Goal: Check status: Check status

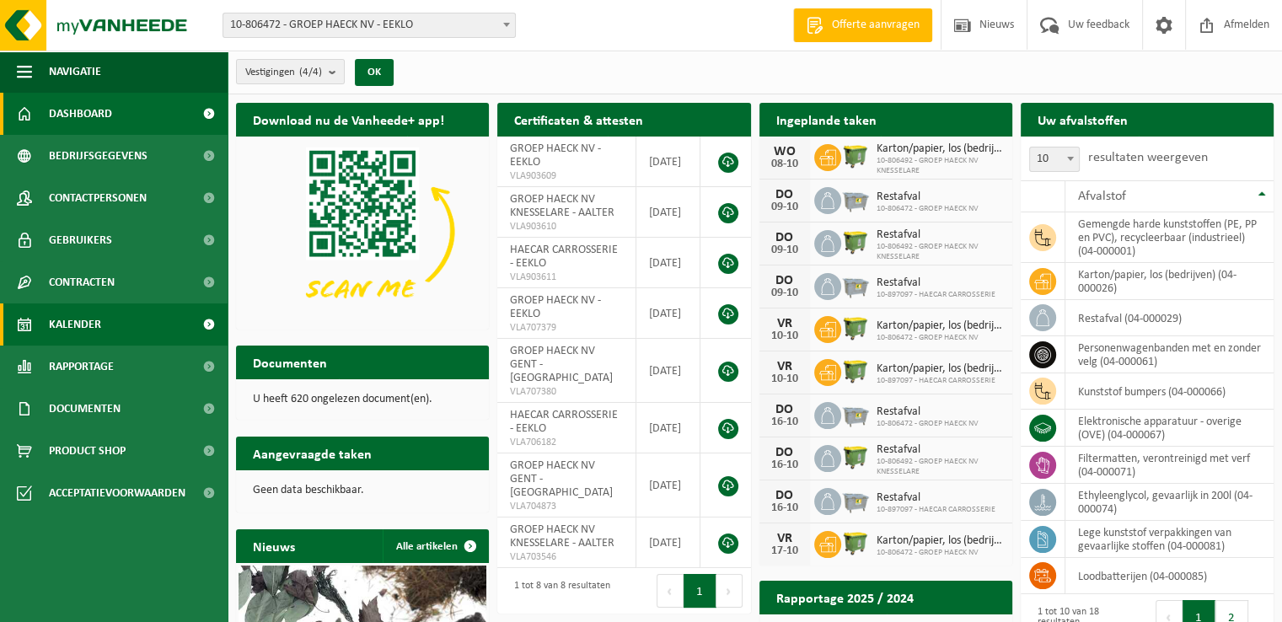
click at [63, 330] on span "Kalender" at bounding box center [75, 324] width 52 height 42
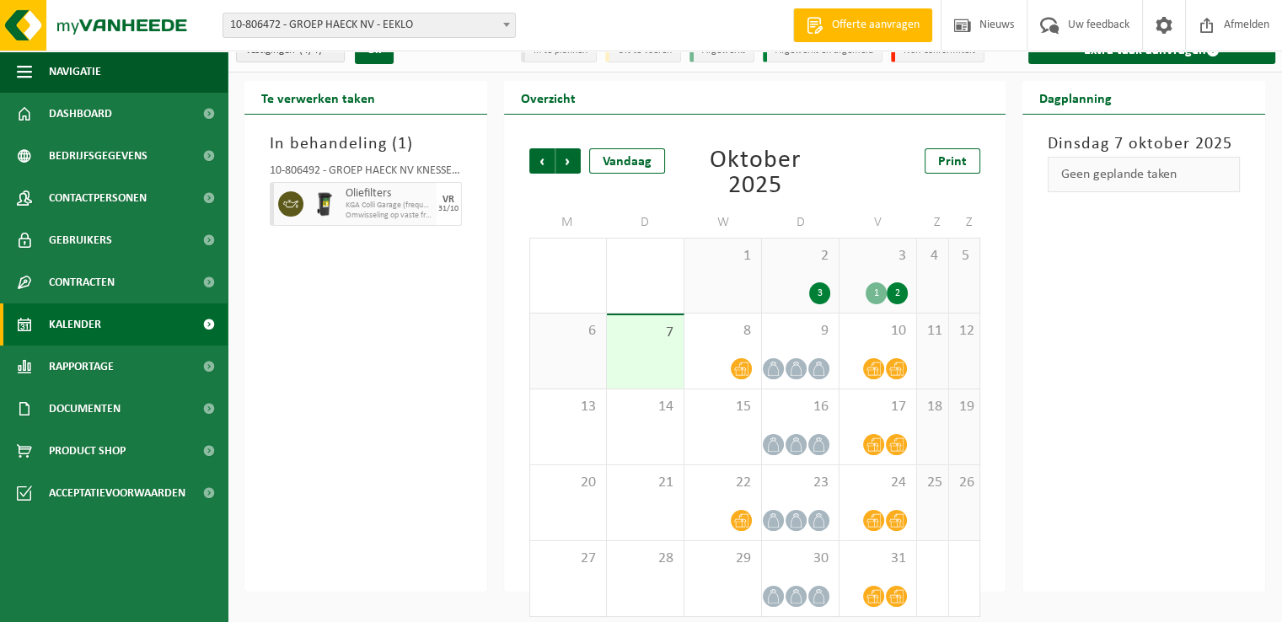
scroll to position [33, 0]
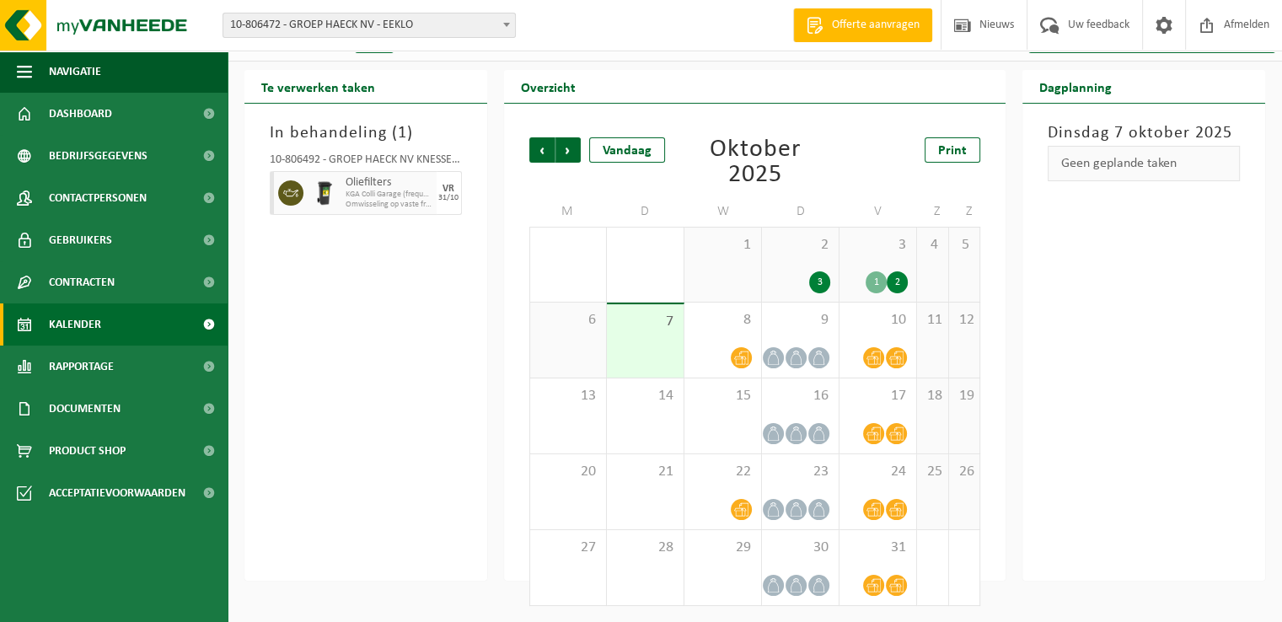
click at [681, 325] on div "7" at bounding box center [645, 340] width 77 height 73
click at [738, 329] on div "8" at bounding box center [722, 340] width 77 height 75
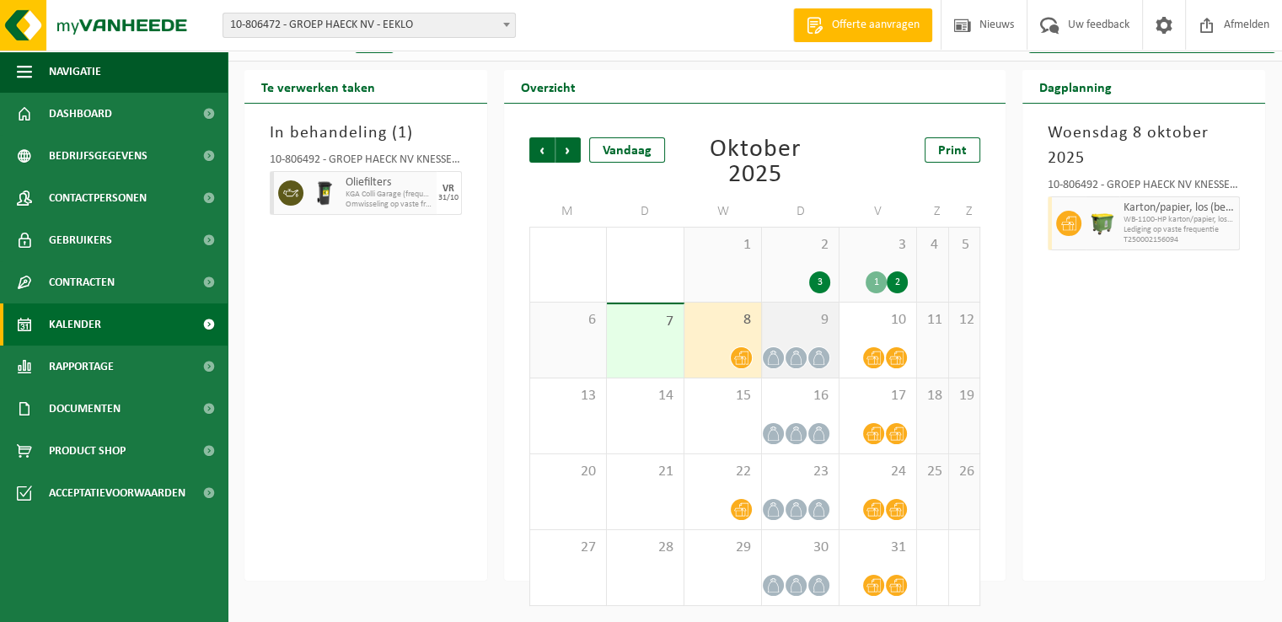
click at [808, 322] on span "9" at bounding box center [800, 320] width 60 height 19
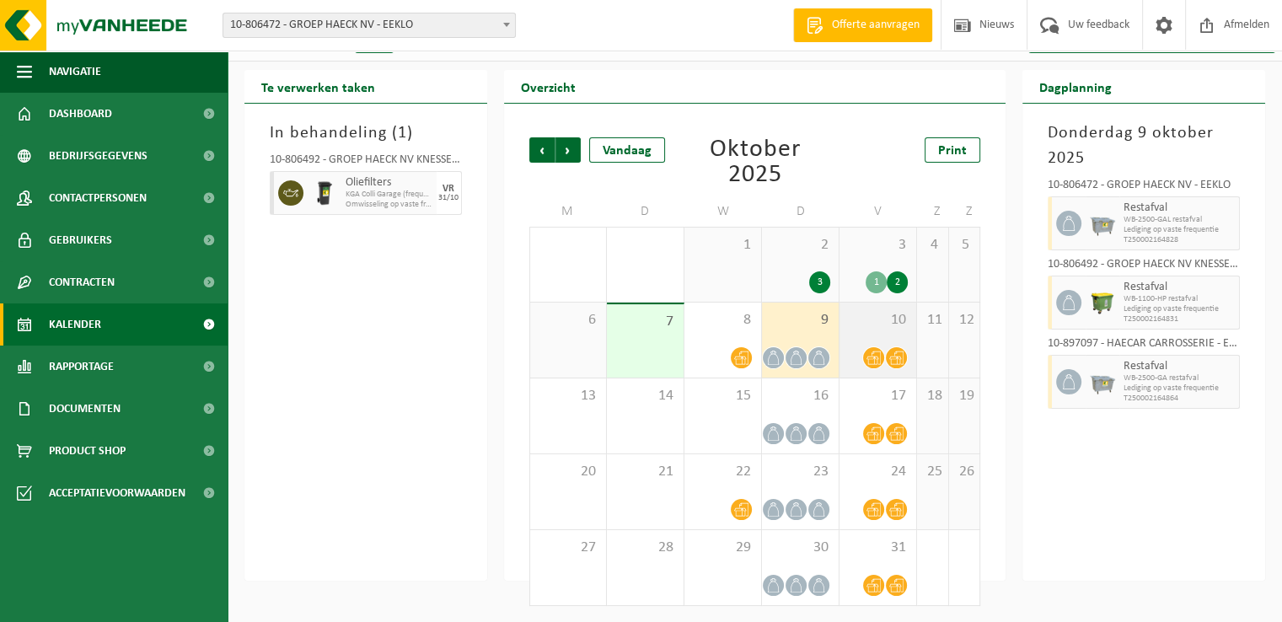
click at [888, 326] on span "10" at bounding box center [878, 320] width 60 height 19
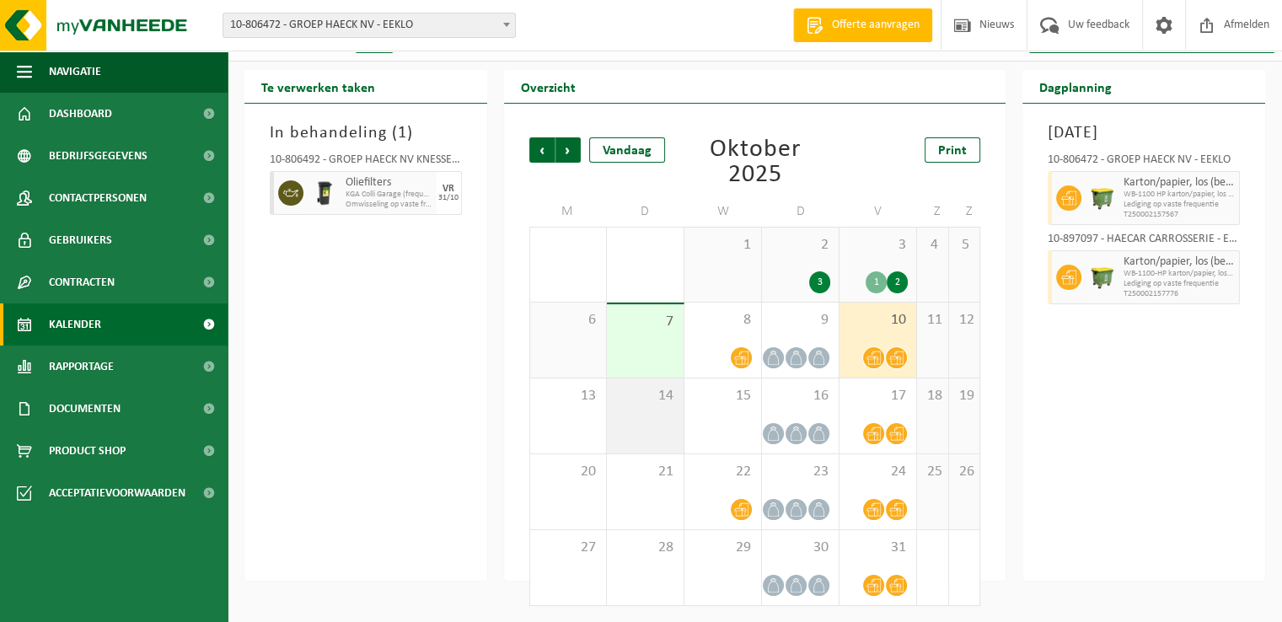
drag, startPoint x: 598, startPoint y: 415, endPoint x: 607, endPoint y: 412, distance: 8.8
click at [598, 413] on div "13" at bounding box center [568, 415] width 76 height 75
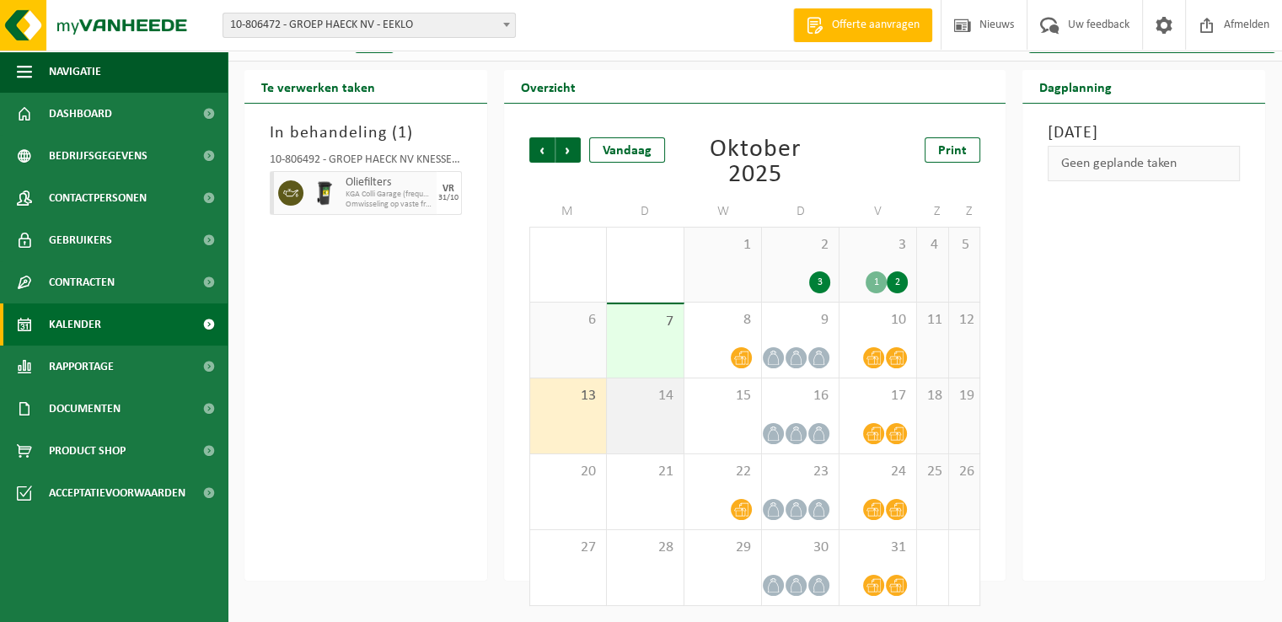
click at [667, 415] on div "14" at bounding box center [645, 415] width 77 height 75
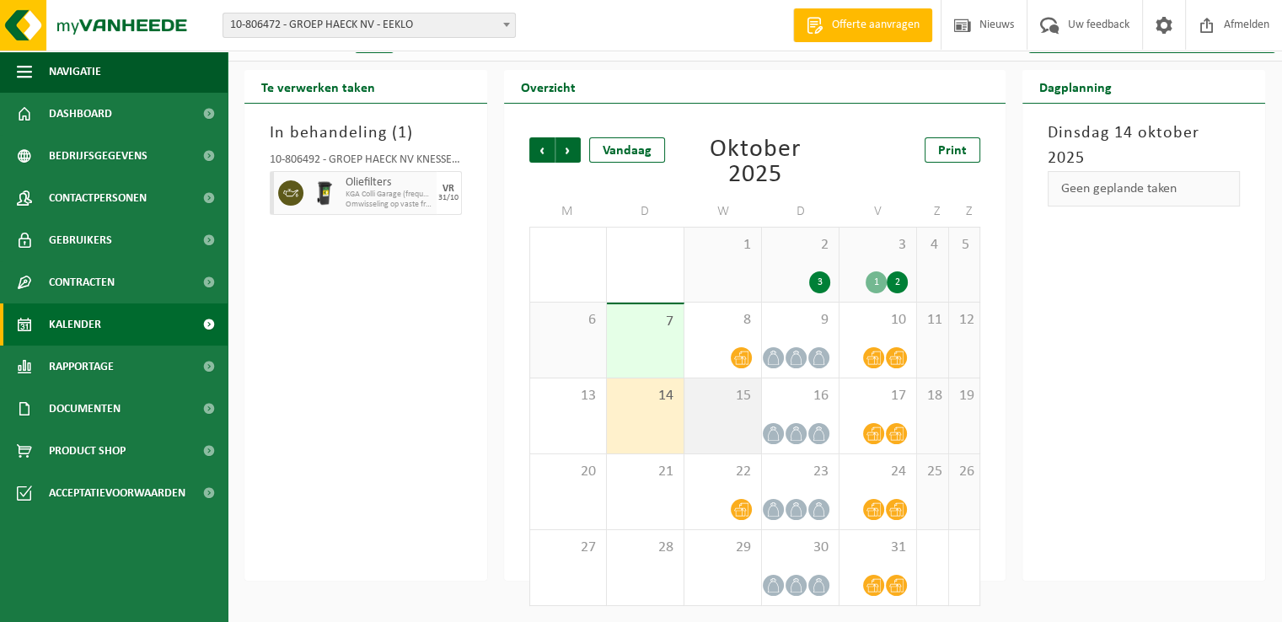
click at [714, 402] on span "15" at bounding box center [723, 396] width 60 height 19
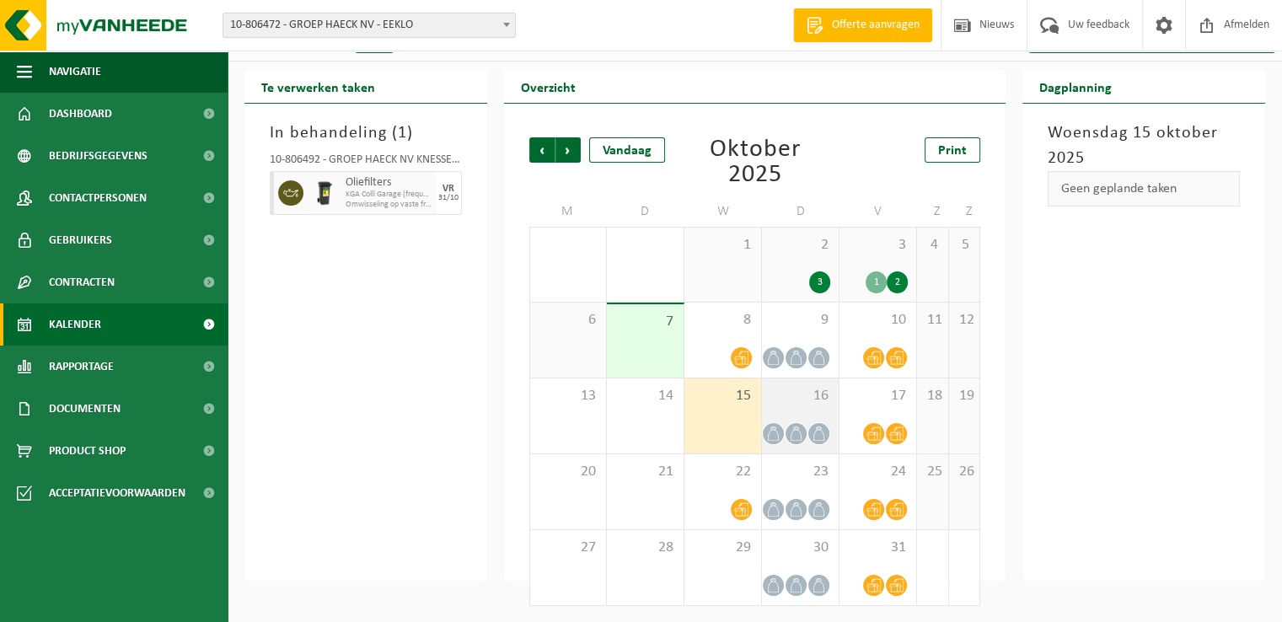
click at [799, 392] on span "16" at bounding box center [800, 396] width 60 height 19
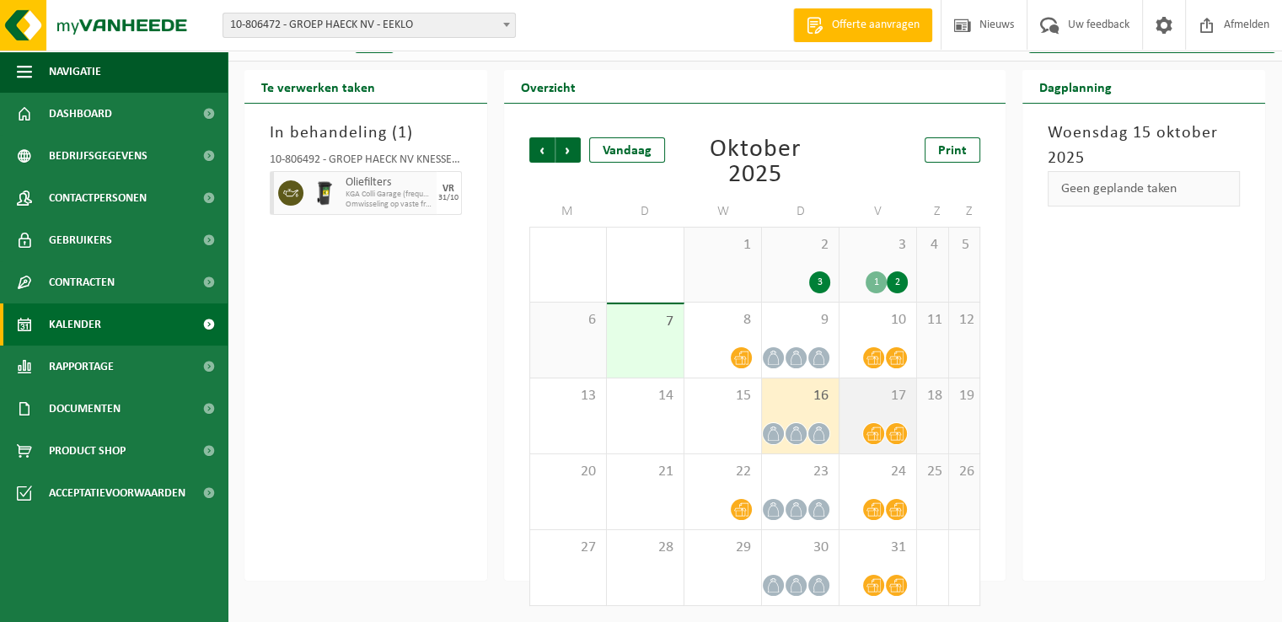
click at [878, 404] on span "17" at bounding box center [878, 396] width 60 height 19
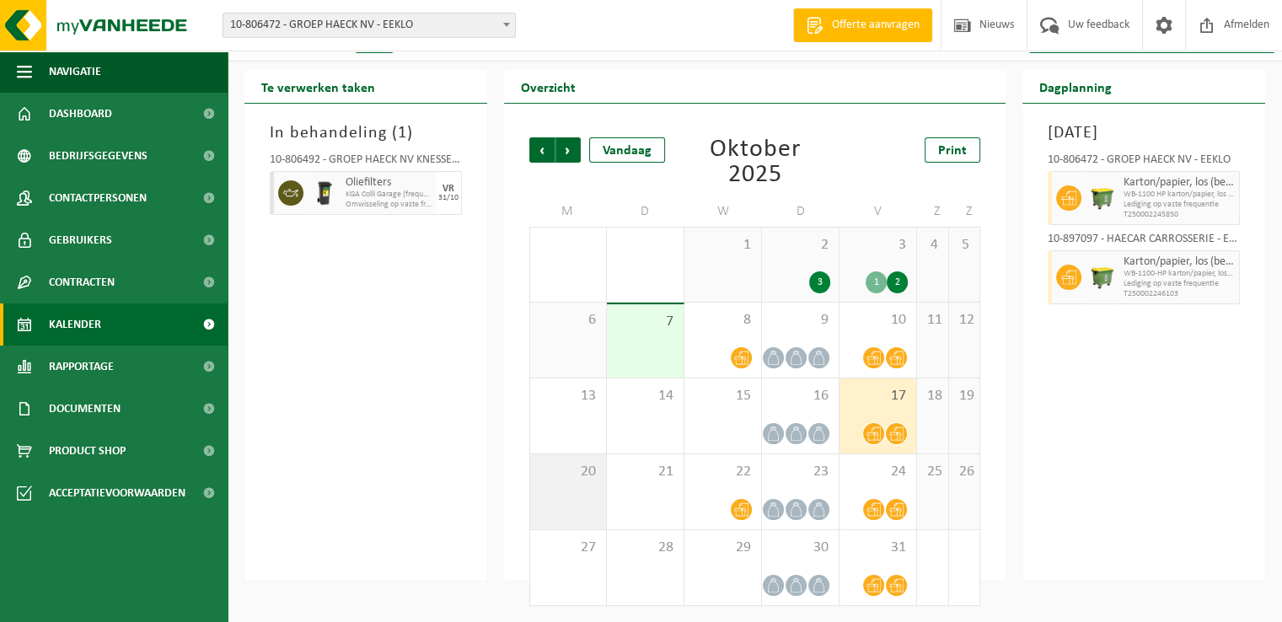
click at [571, 484] on div "20" at bounding box center [568, 491] width 76 height 75
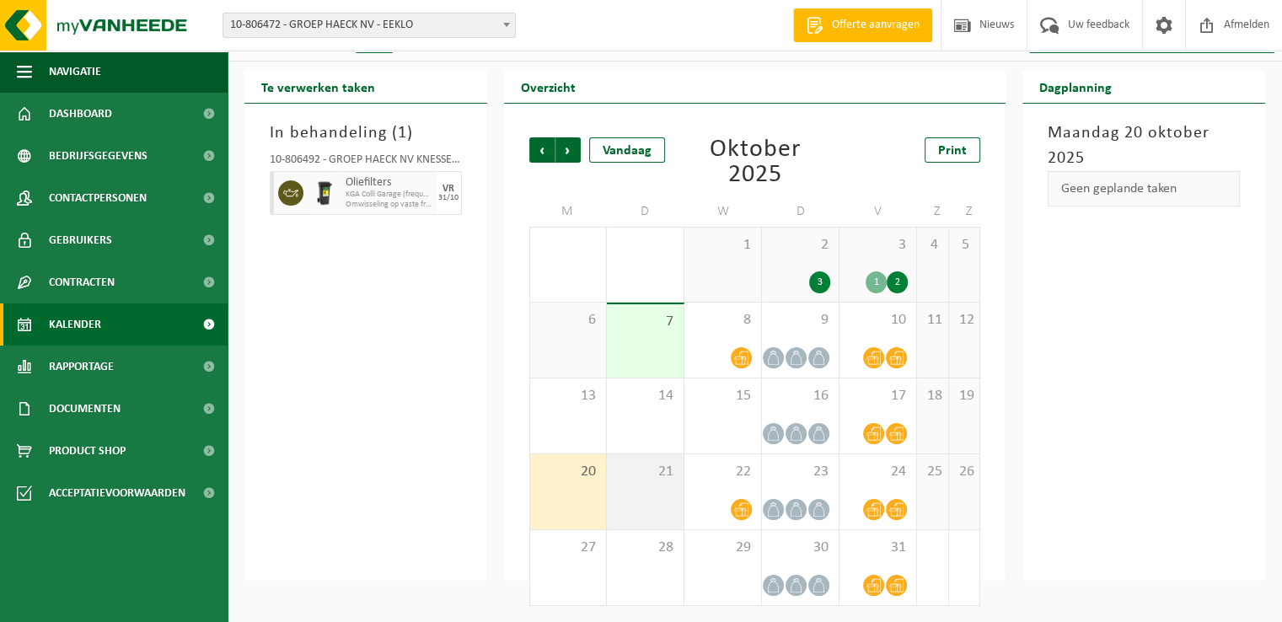
click at [649, 476] on span "21" at bounding box center [645, 472] width 60 height 19
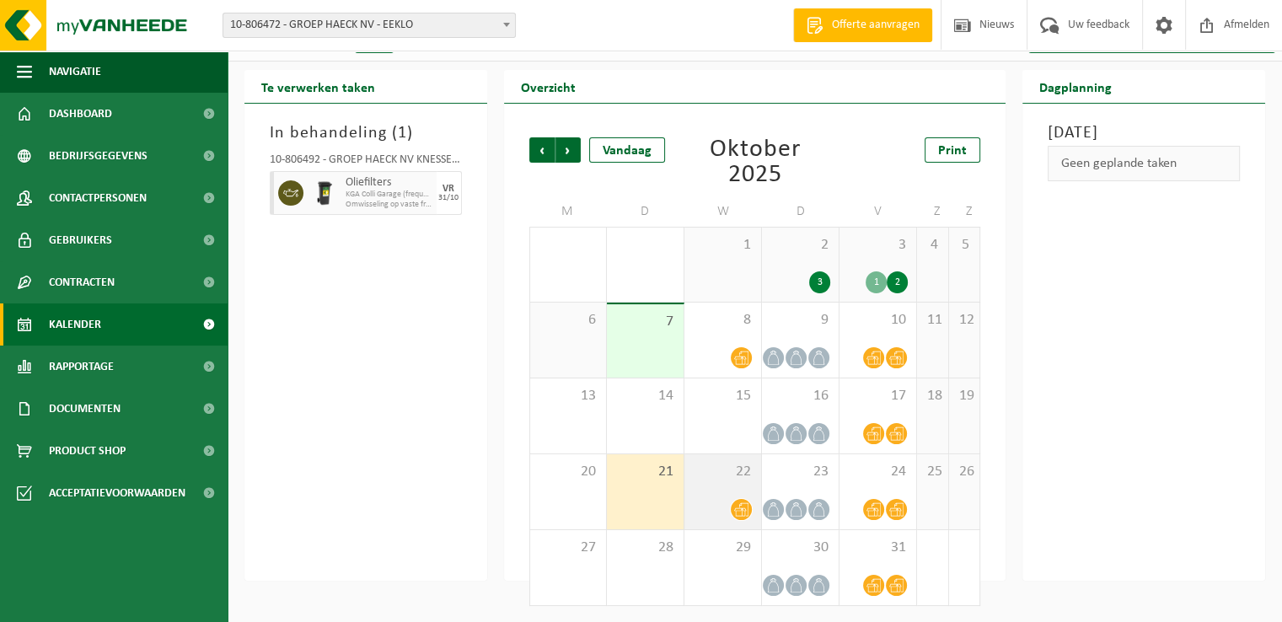
click at [736, 479] on div "22" at bounding box center [722, 491] width 77 height 75
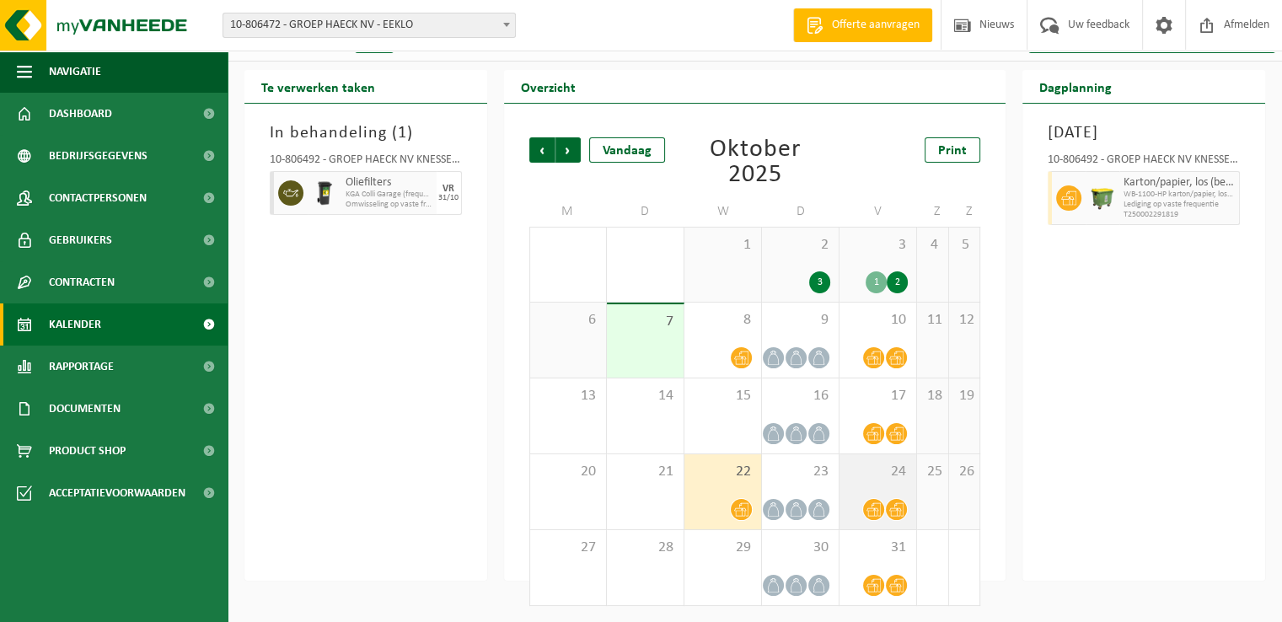
click at [842, 474] on div "24" at bounding box center [877, 491] width 77 height 75
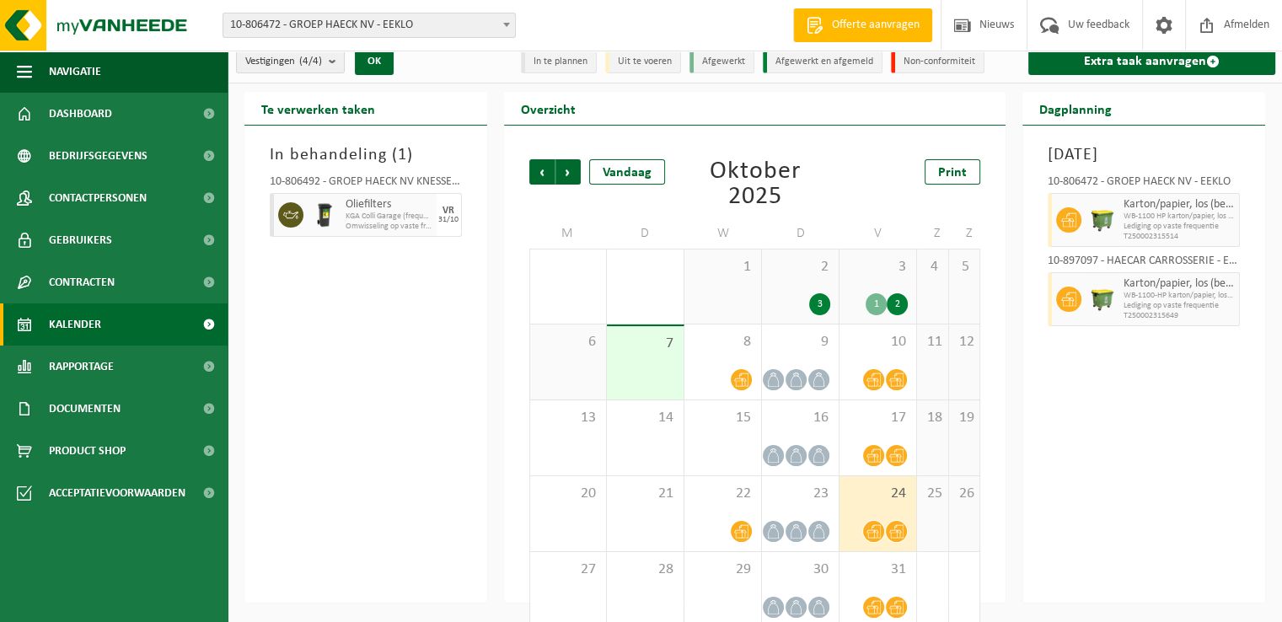
scroll to position [0, 0]
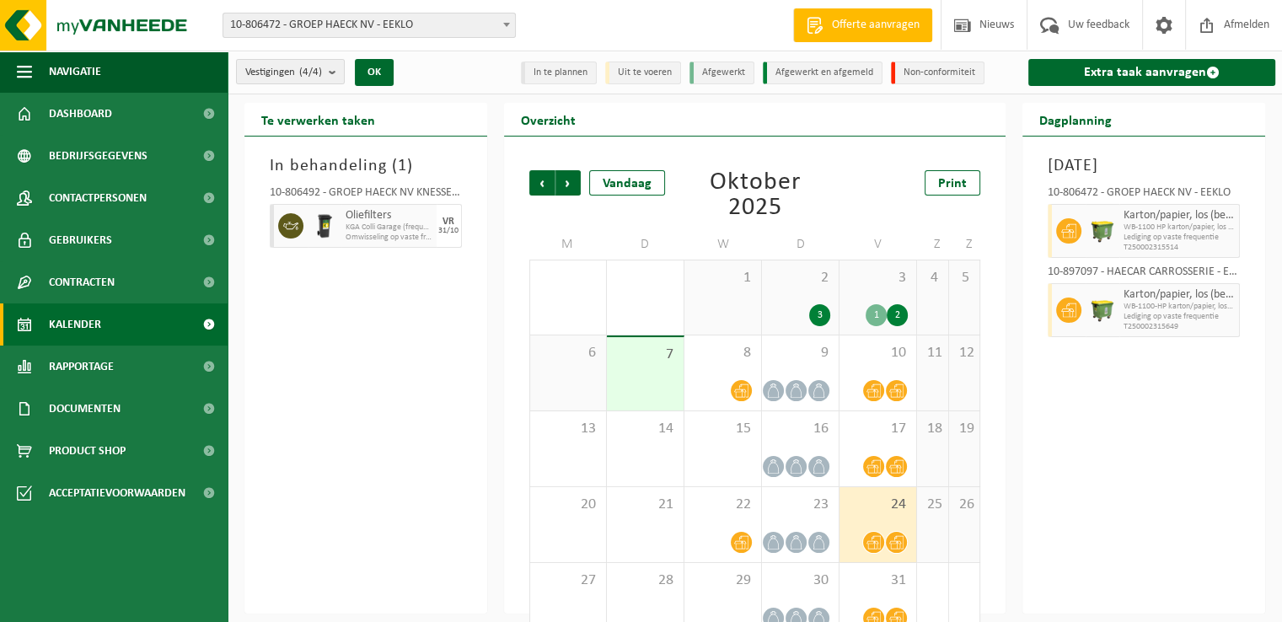
click at [454, 381] on div "In behandeling ( 1 ) 10-806492 - GROEP HAECK NV KNESSELARE - AALTER Oliefilters…" at bounding box center [365, 375] width 243 height 477
